Goal: Navigation & Orientation: Find specific page/section

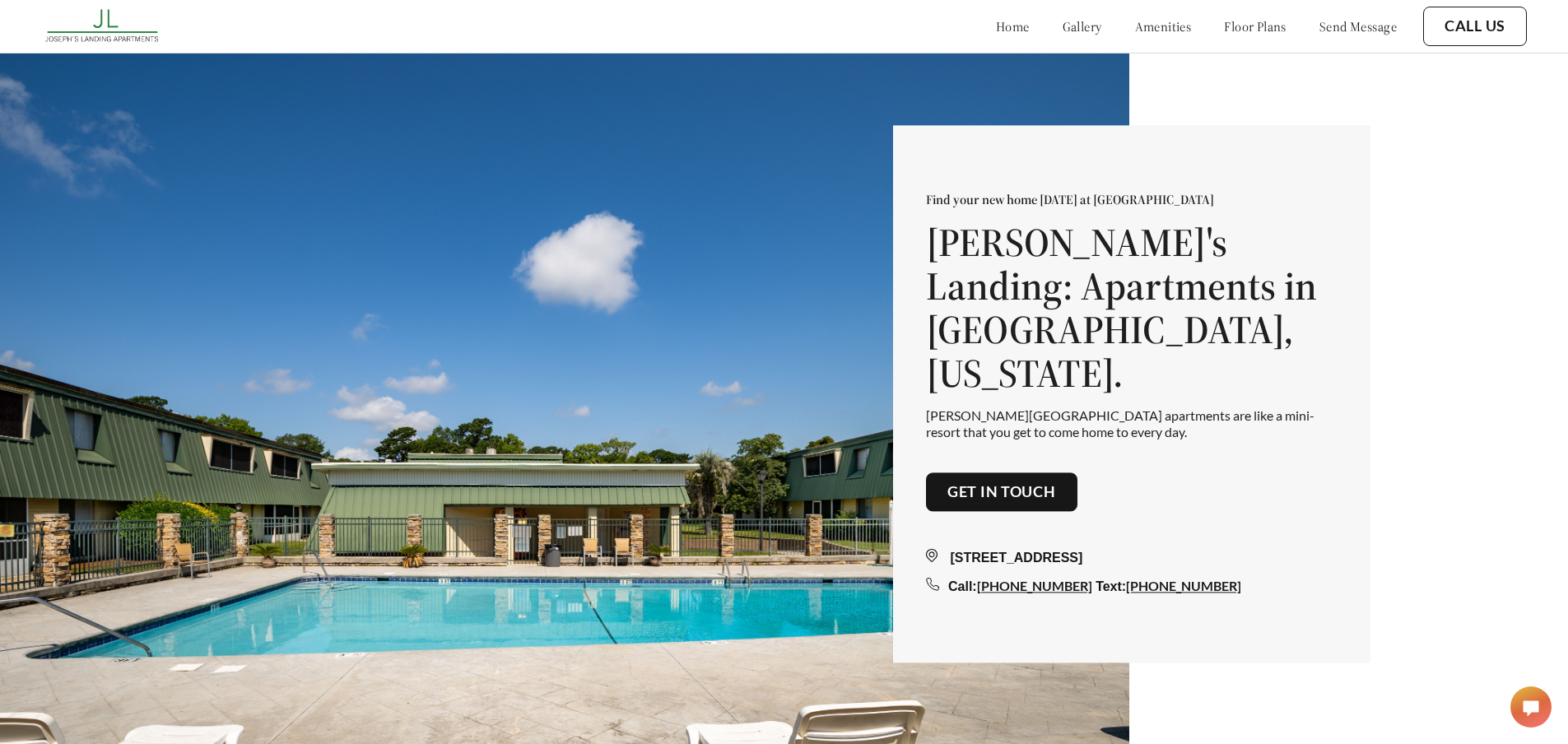
click at [1223, 26] on link "floor plans" at bounding box center [1254, 26] width 63 height 16
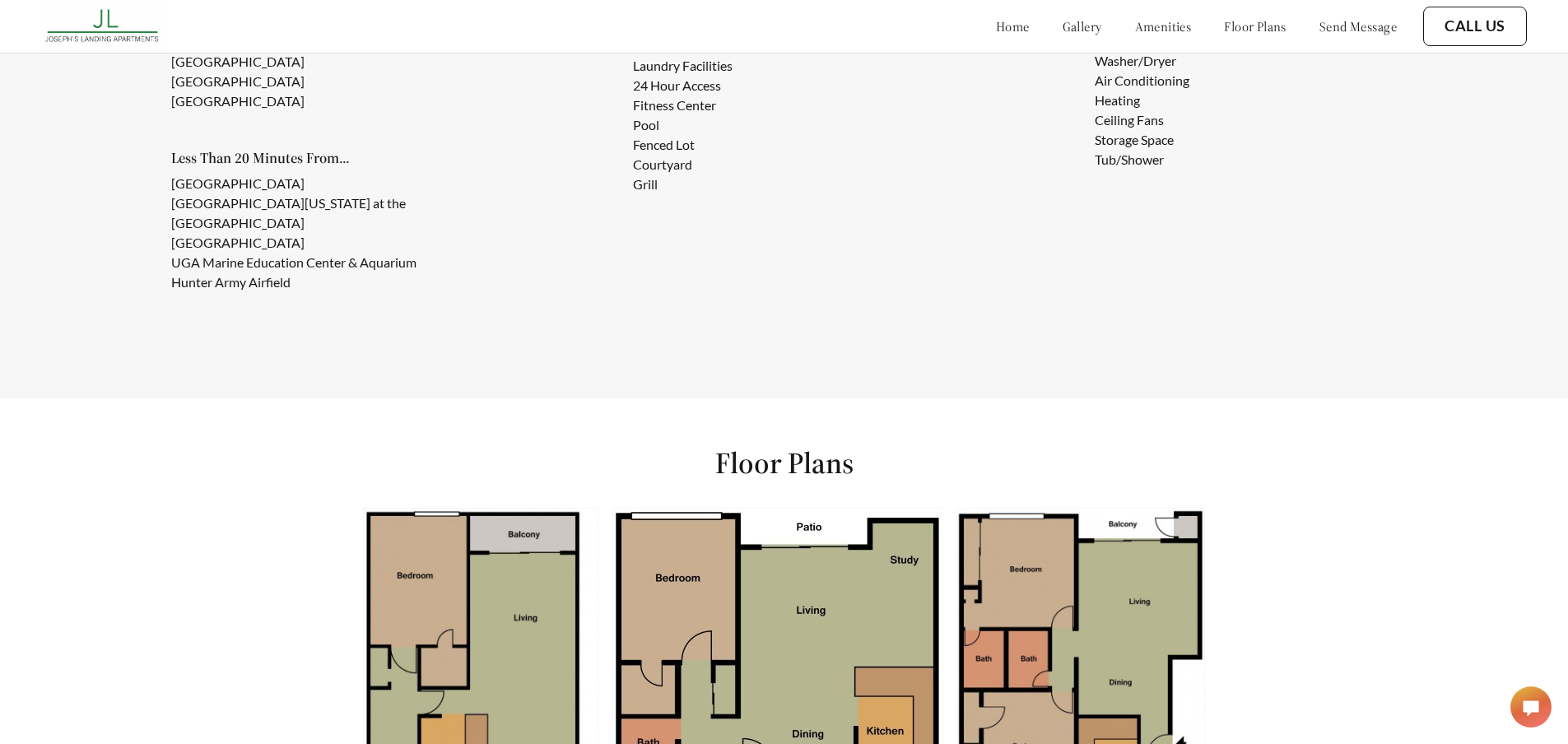
scroll to position [1485, 0]
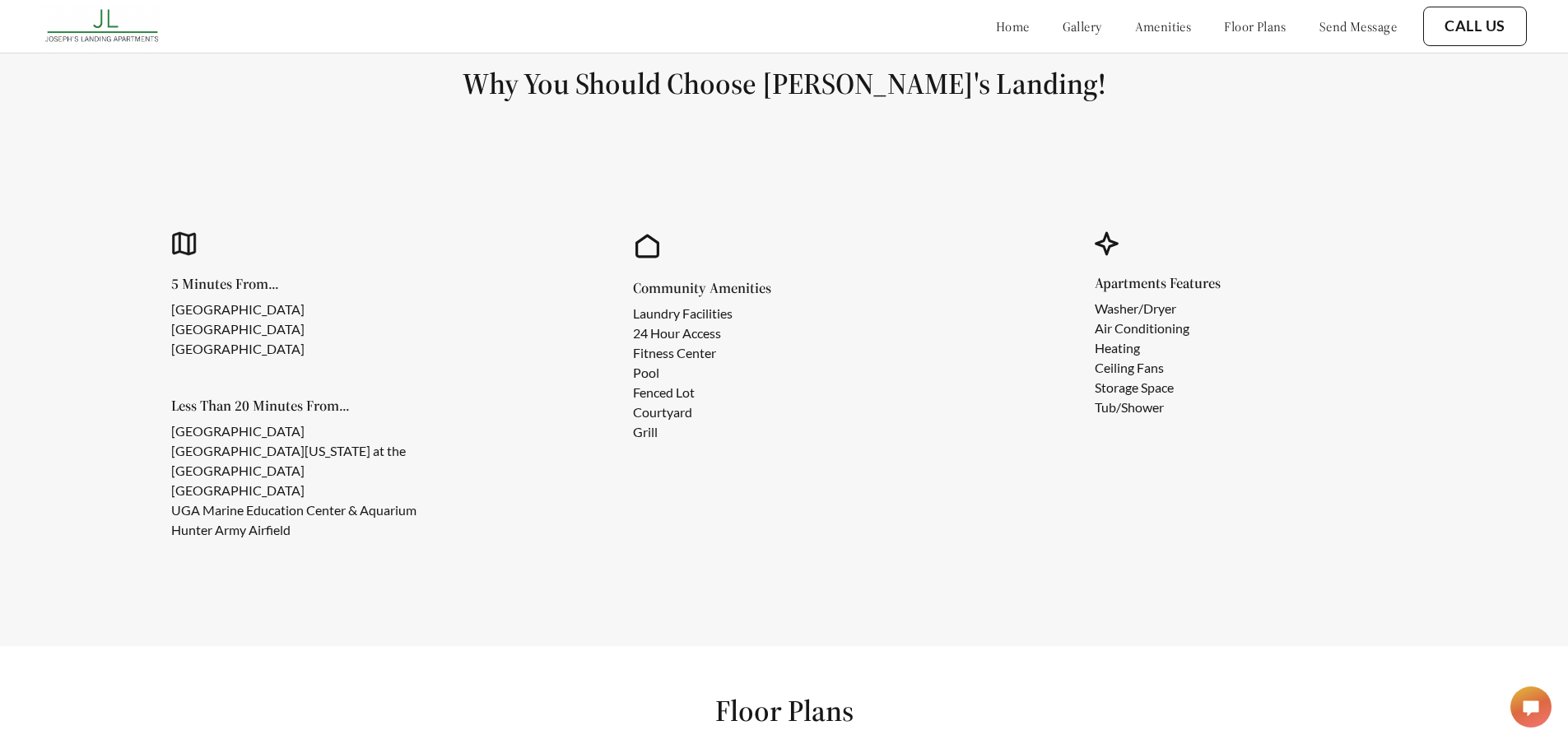
click at [1135, 27] on link "amenities" at bounding box center [1163, 26] width 57 height 16
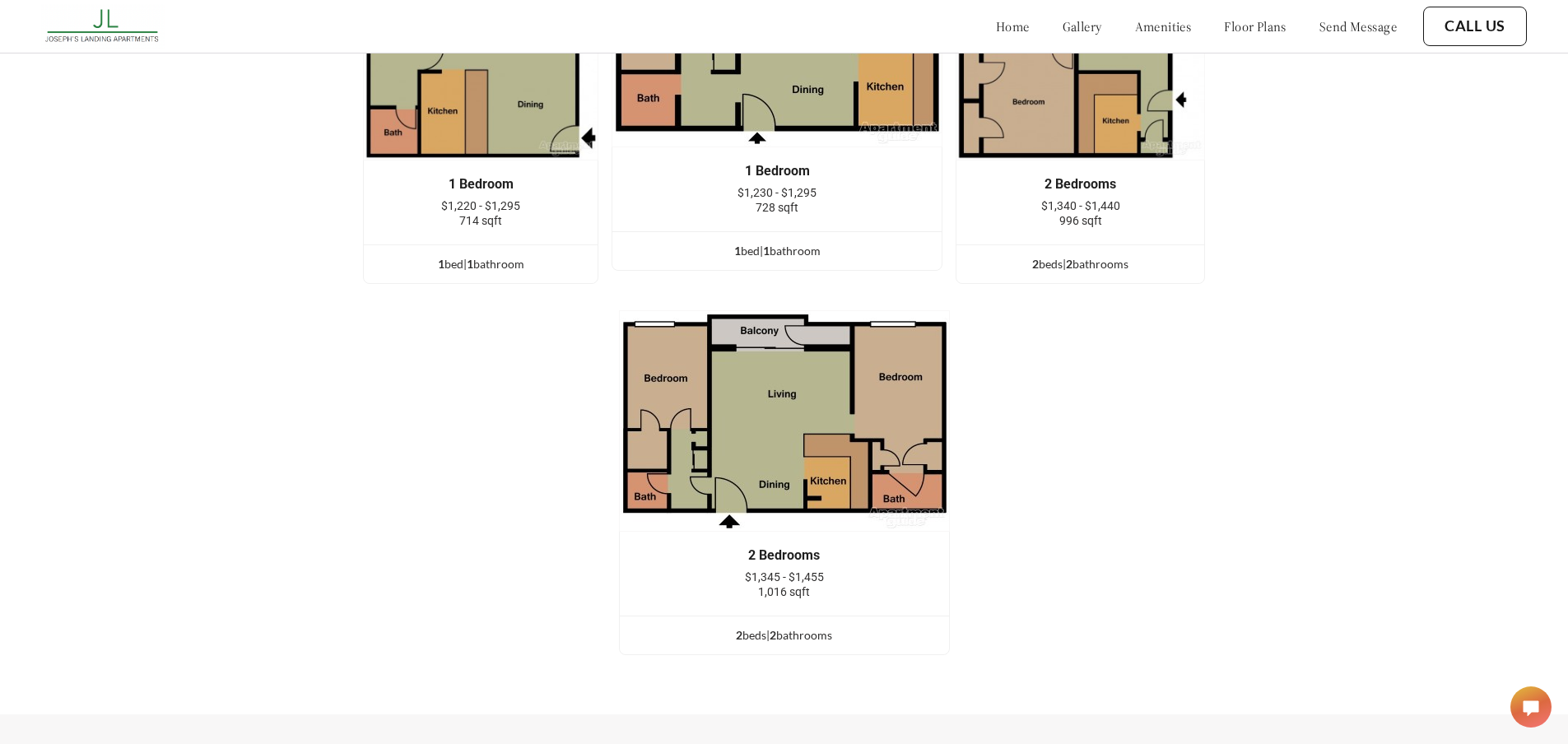
scroll to position [2476, 0]
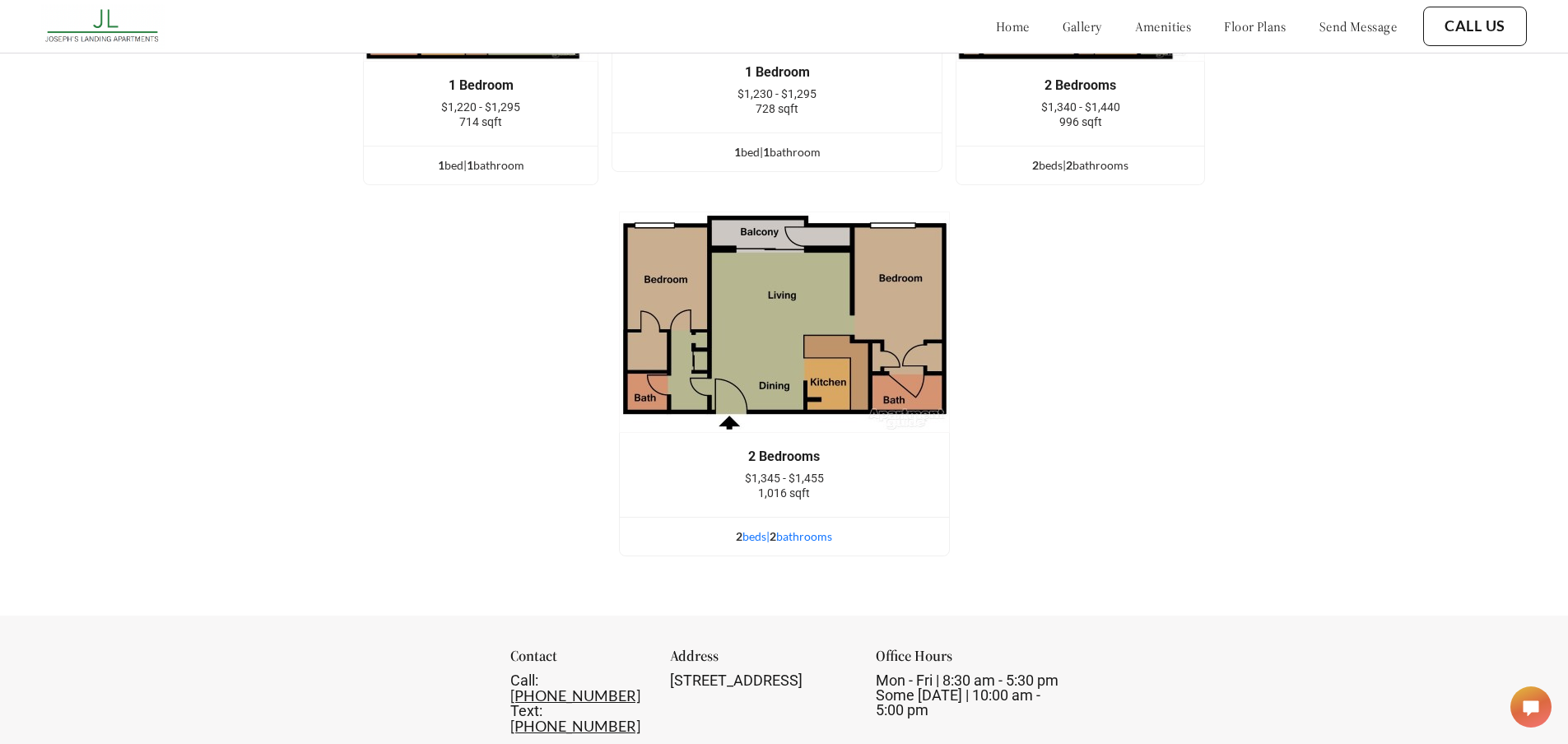
click at [765, 545] on div "2 bed s | 2 bathroom s" at bounding box center [784, 537] width 329 height 18
click at [799, 545] on div "2 bed s | 2 bathroom s" at bounding box center [784, 537] width 329 height 18
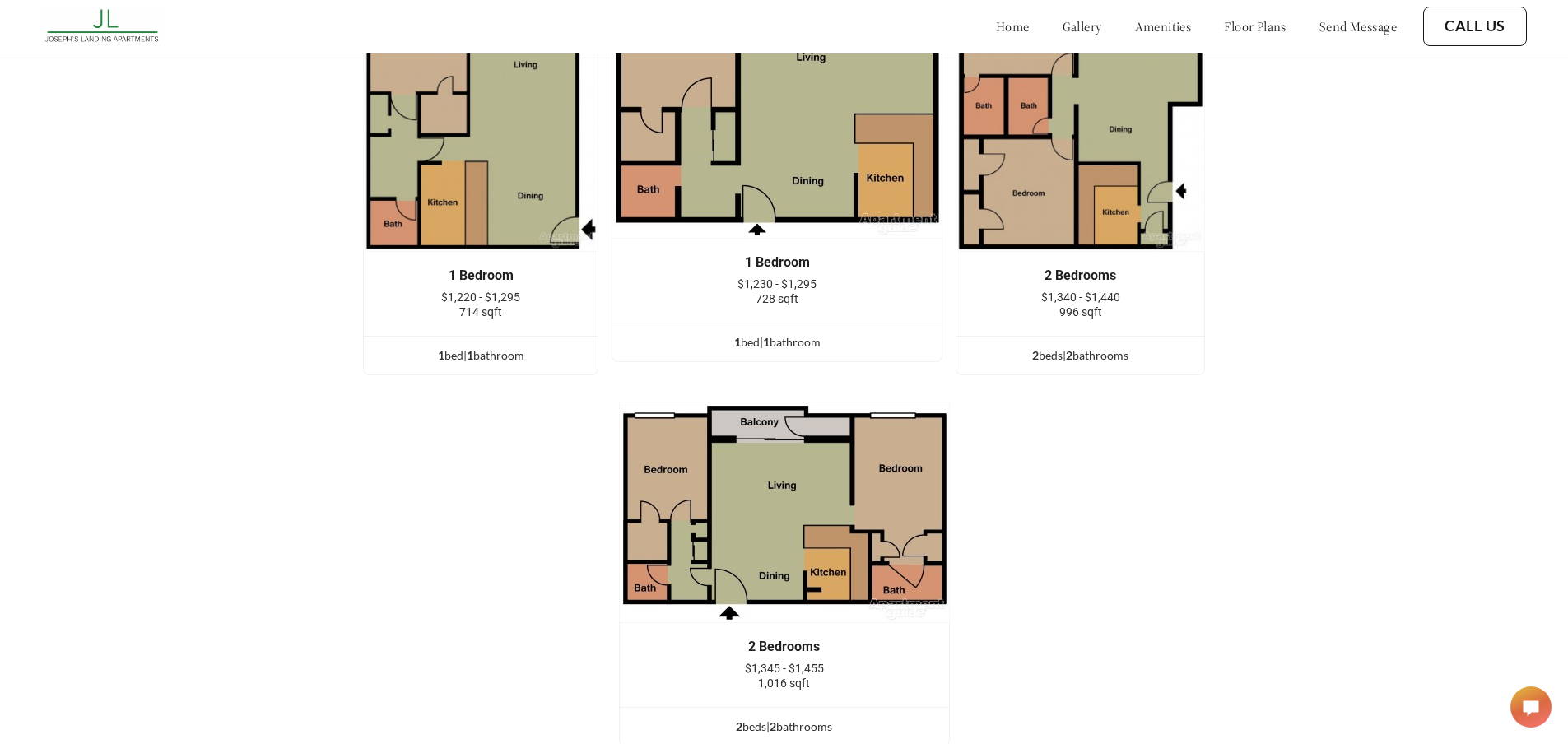
scroll to position [2065, 0]
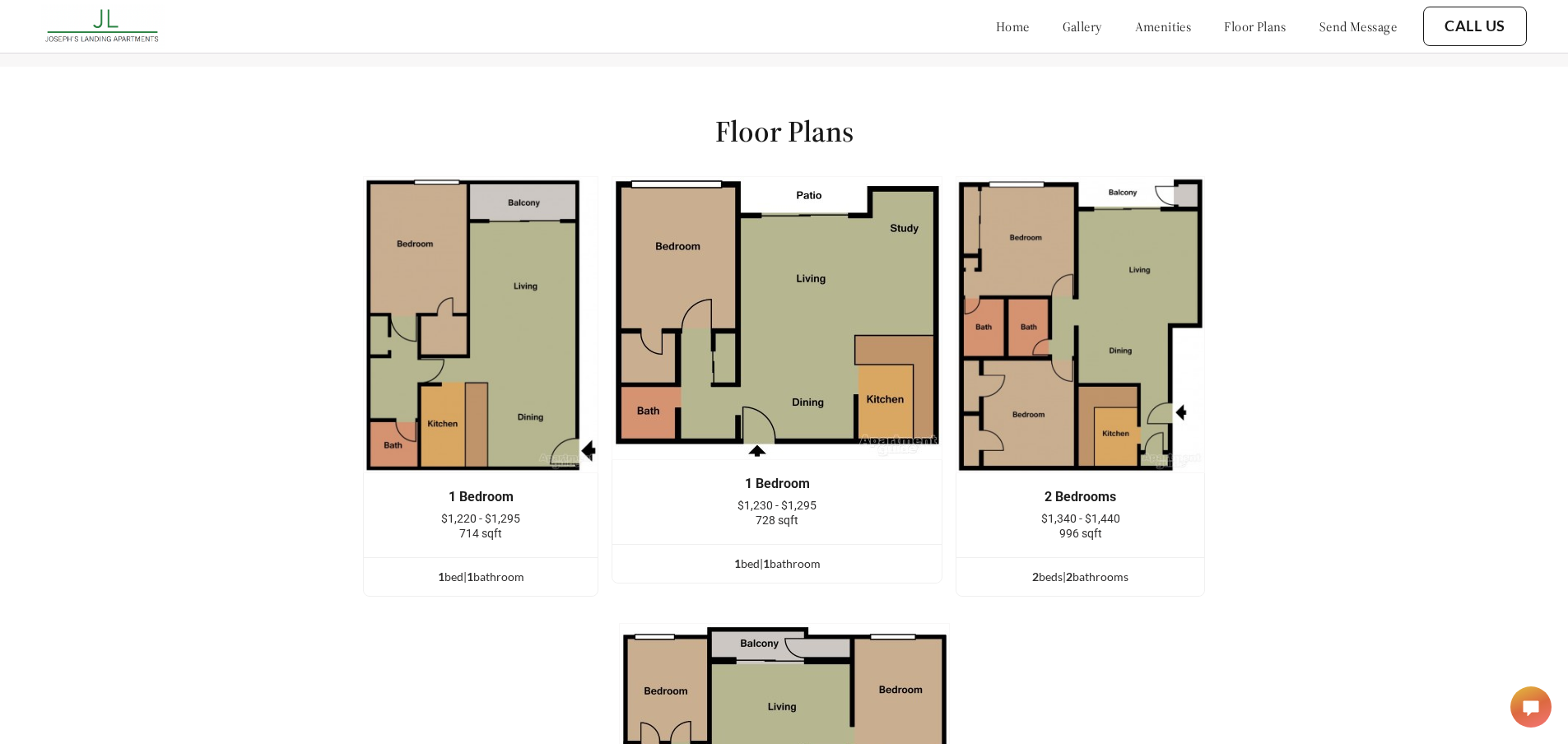
click at [1062, 25] on link "gallery" at bounding box center [1081, 26] width 39 height 16
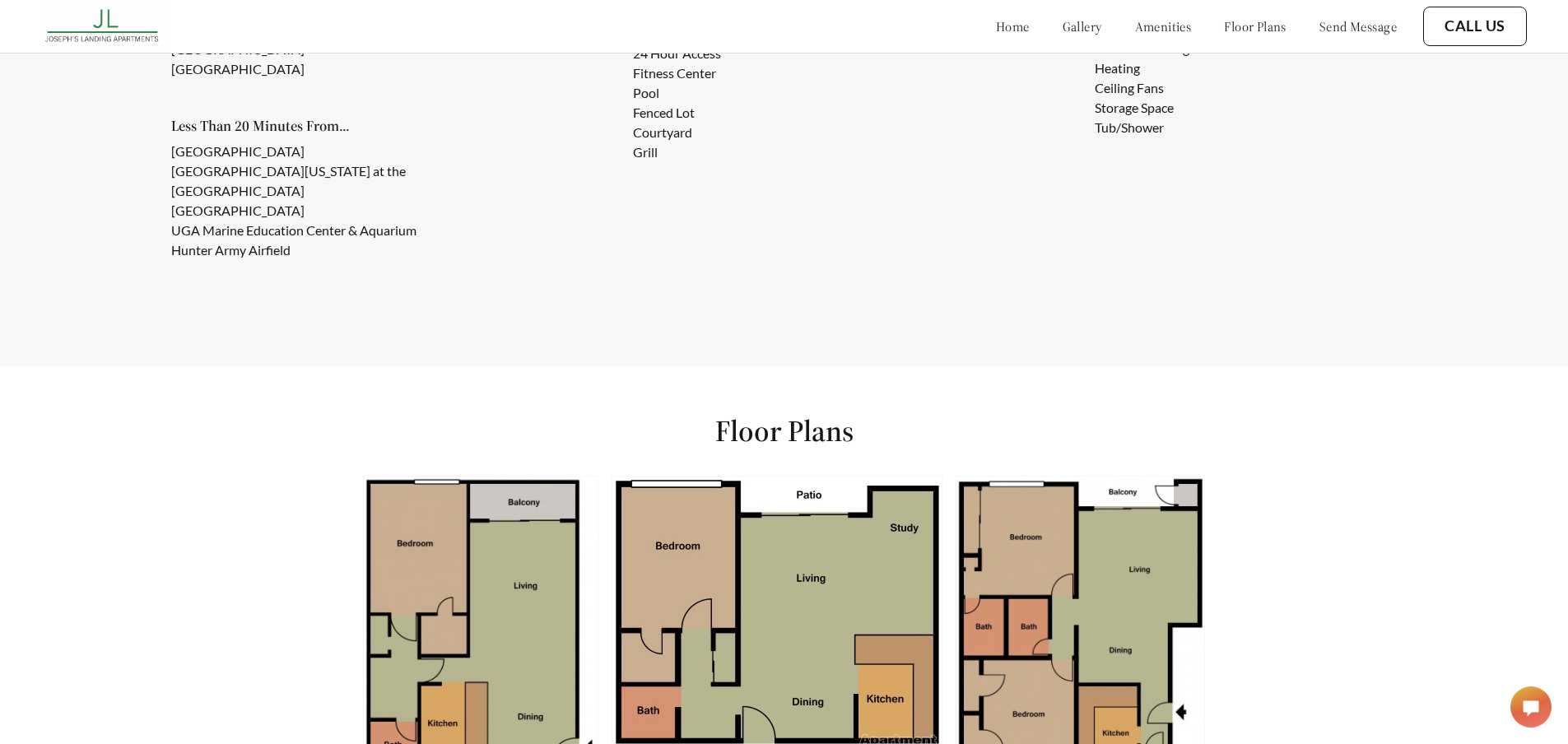
scroll to position [1661, 0]
